Goal: Transaction & Acquisition: Purchase product/service

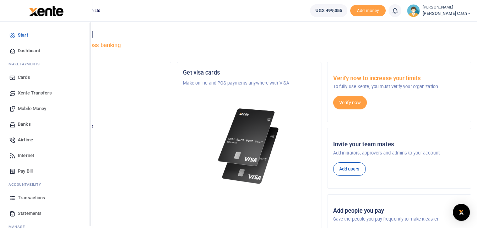
click at [31, 105] on span "Mobile Money" at bounding box center [32, 108] width 28 height 7
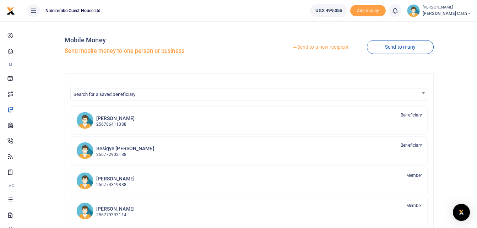
click at [320, 46] on link "Send to a new recipient" at bounding box center [320, 47] width 93 height 13
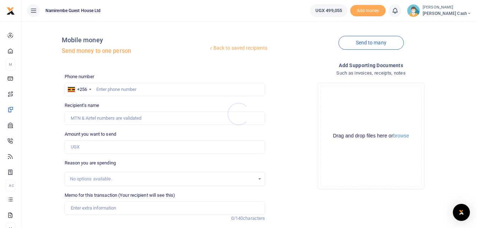
click at [100, 89] on div at bounding box center [238, 114] width 477 height 228
click at [100, 89] on input "text" at bounding box center [165, 89] width 200 height 13
type input "0706180151"
type input "[PERSON_NAME]"
type input "0706180151"
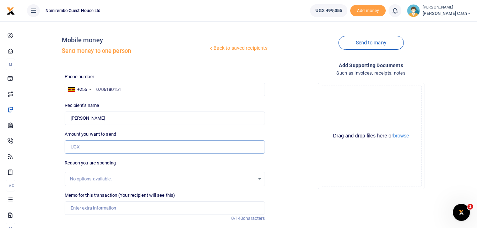
click at [107, 147] on input "Amount you want to send" at bounding box center [165, 146] width 200 height 13
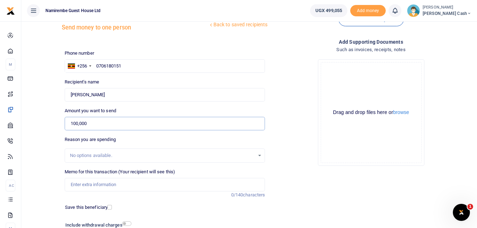
scroll to position [35, 0]
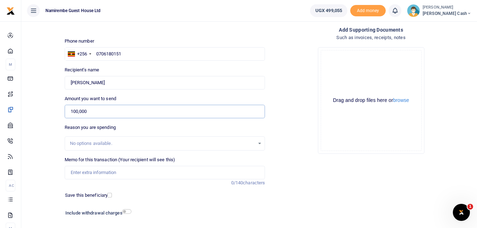
type input "100,000"
click at [74, 171] on input "Memo for this transaction (Your recipient will see this)" at bounding box center [165, 172] width 200 height 13
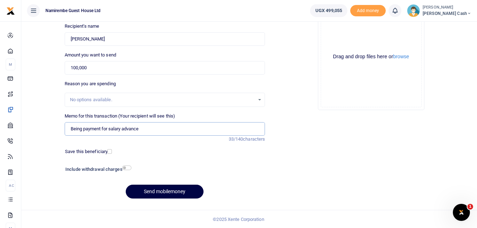
scroll to position [79, 0]
type input "Being payment for salary advance"
click at [128, 168] on input "checkbox" at bounding box center [126, 167] width 9 height 5
checkbox input "true"
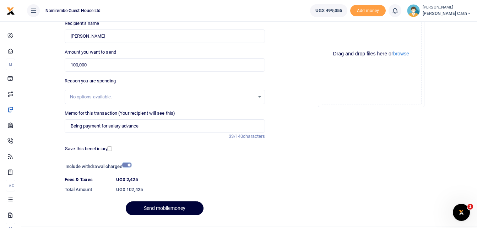
scroll to position [99, 0]
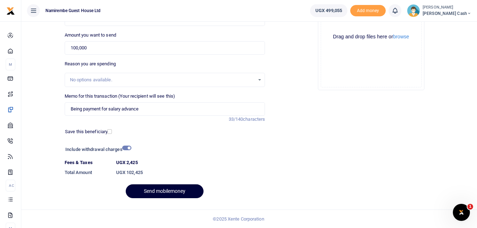
click at [167, 190] on button "Send mobilemoney" at bounding box center [165, 191] width 78 height 14
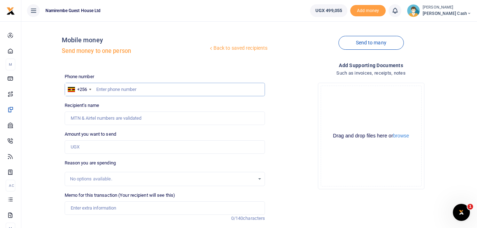
click at [110, 89] on input "text" at bounding box center [165, 89] width 200 height 13
click at [125, 88] on input "text" at bounding box center [165, 89] width 200 height 13
type input "0784770741"
type input "Gorreti Mary Negohe"
type input "0784770741"
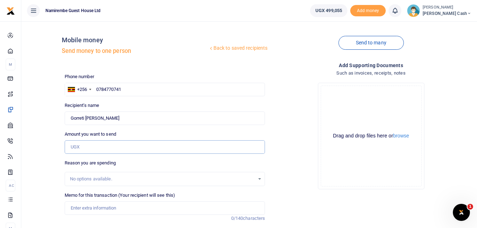
click at [78, 147] on input "Amount you want to send" at bounding box center [165, 146] width 200 height 13
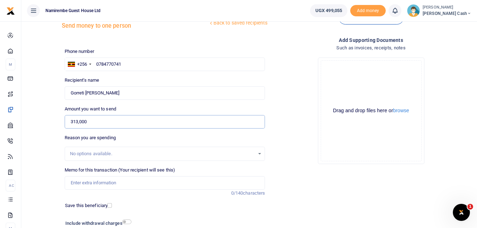
scroll to position [35, 0]
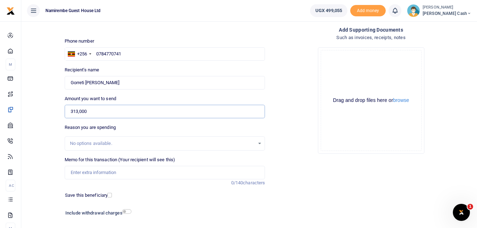
type input "313,000"
click at [79, 173] on input "Memo for this transaction (Your recipient will see this)" at bounding box center [165, 172] width 200 height 13
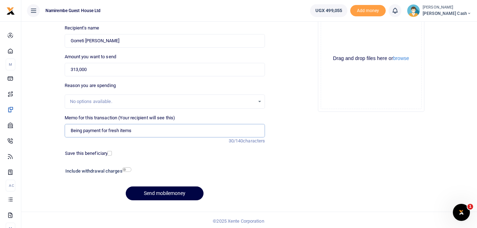
scroll to position [79, 0]
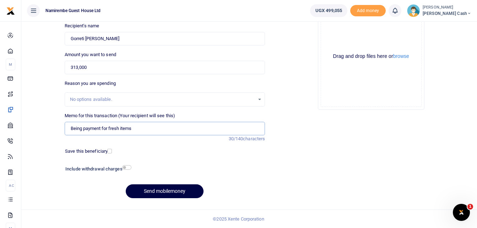
type input "Being payment for fresh items"
click at [128, 167] on input "checkbox" at bounding box center [126, 167] width 9 height 5
checkbox input "true"
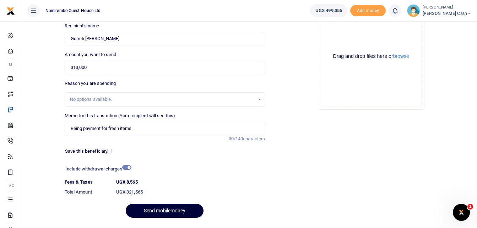
click at [168, 210] on button "Send mobilemoney" at bounding box center [165, 211] width 78 height 14
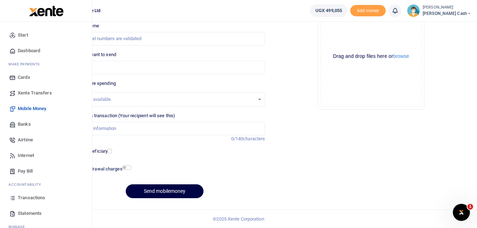
click at [34, 195] on span "Transactions" at bounding box center [31, 197] width 27 height 7
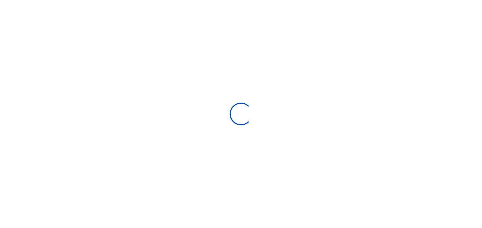
select select
type input "[DATE] - [DATE]"
